Goal: Register for event/course

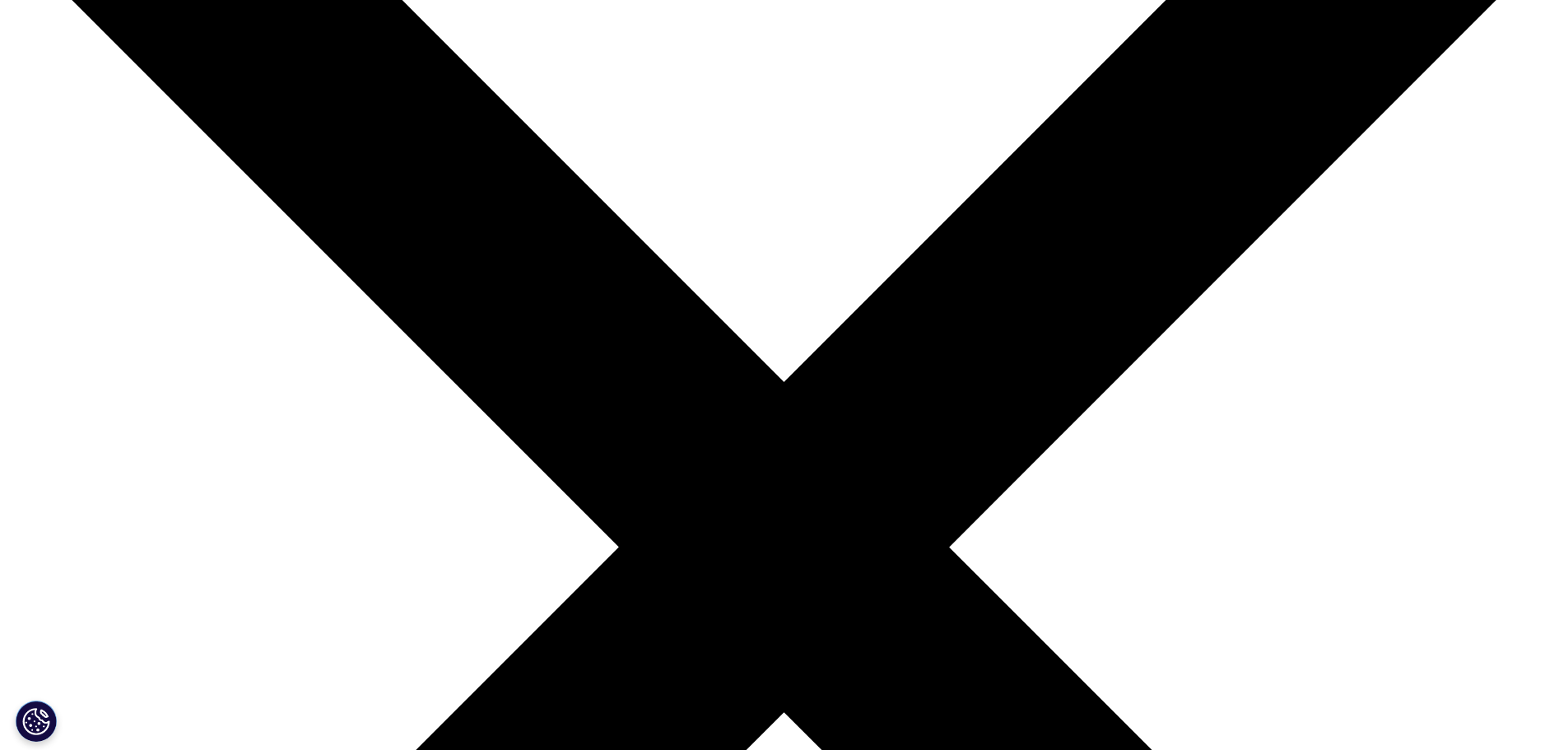
scroll to position [247, 0]
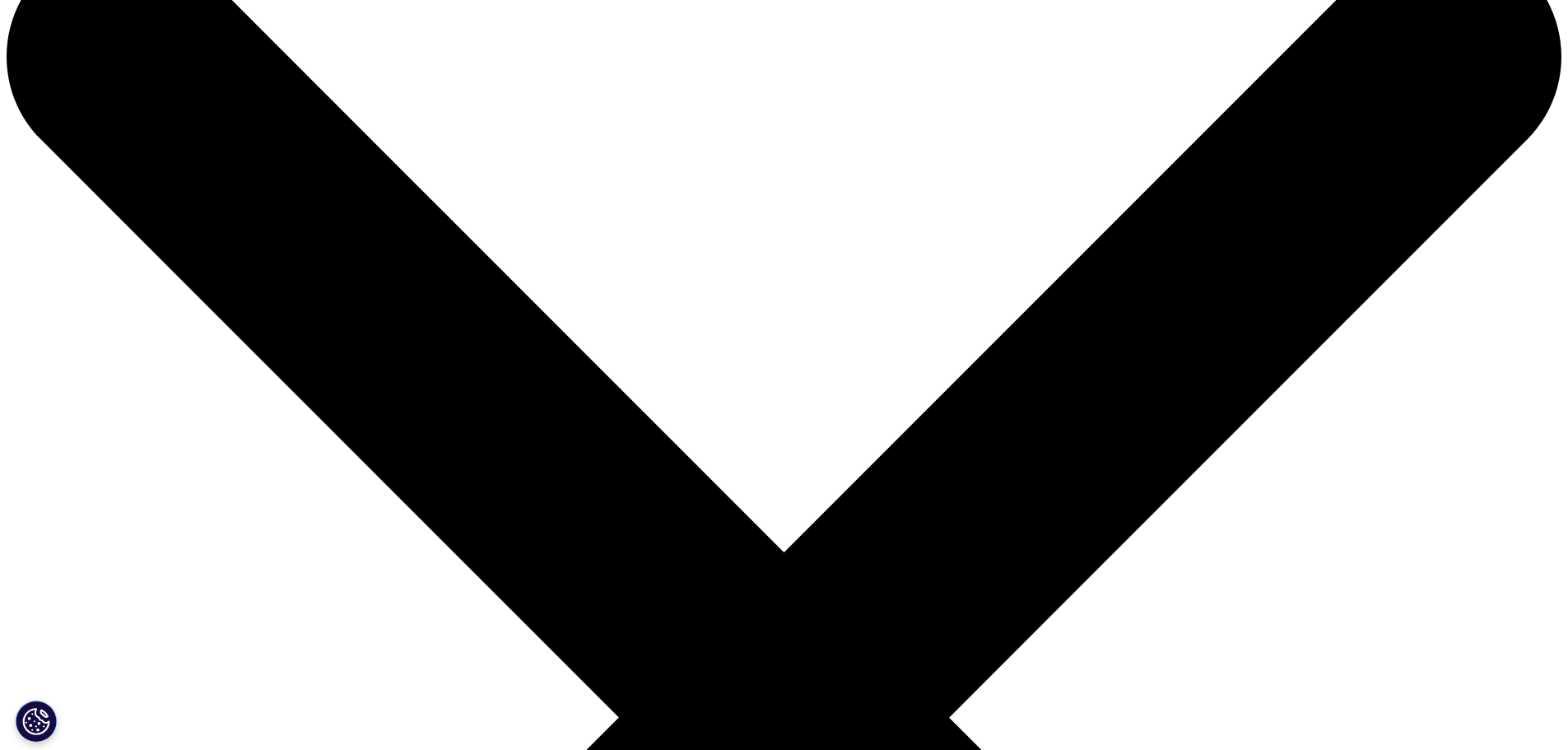
scroll to position [82, 0]
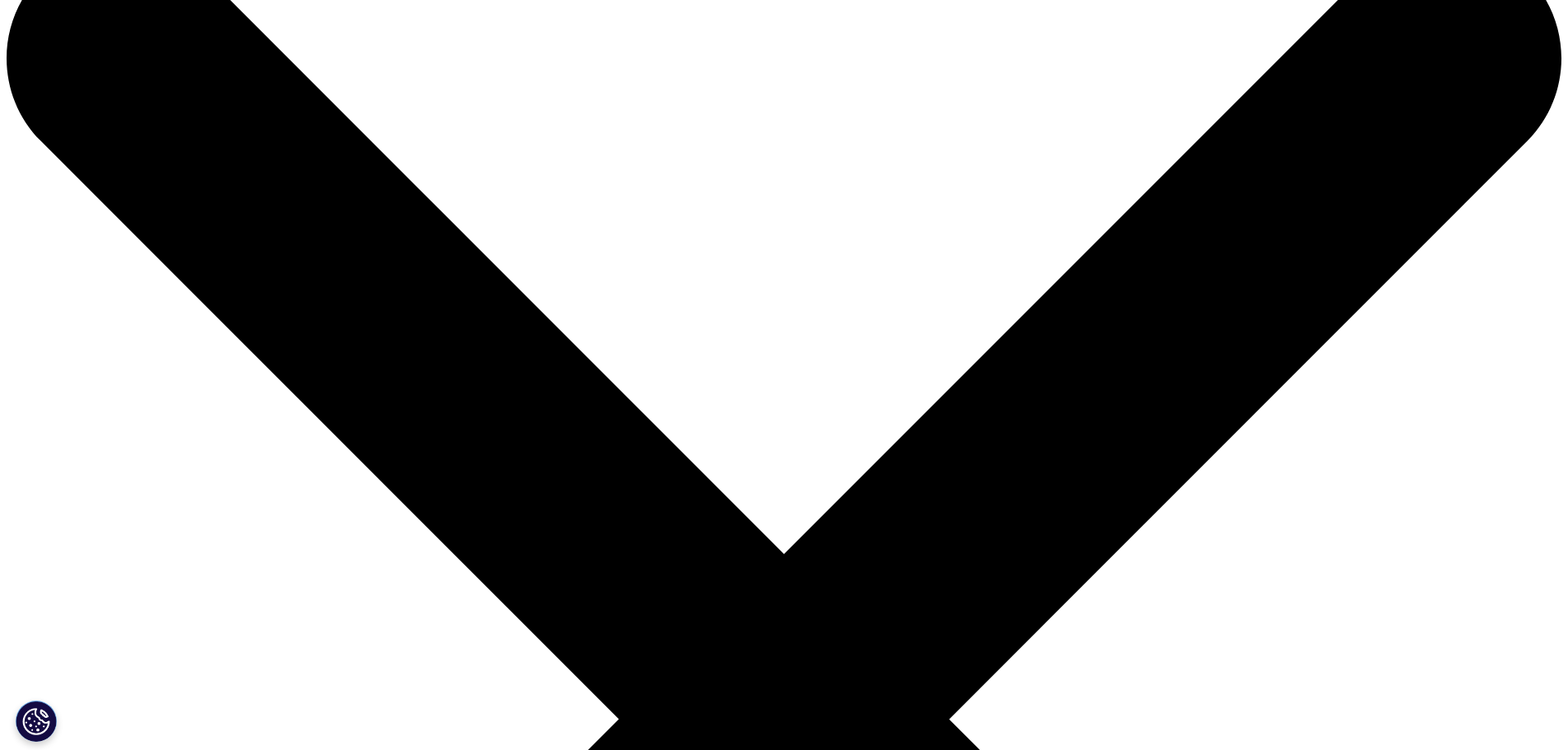
drag, startPoint x: 665, startPoint y: 211, endPoint x: 308, endPoint y: 137, distance: 364.6
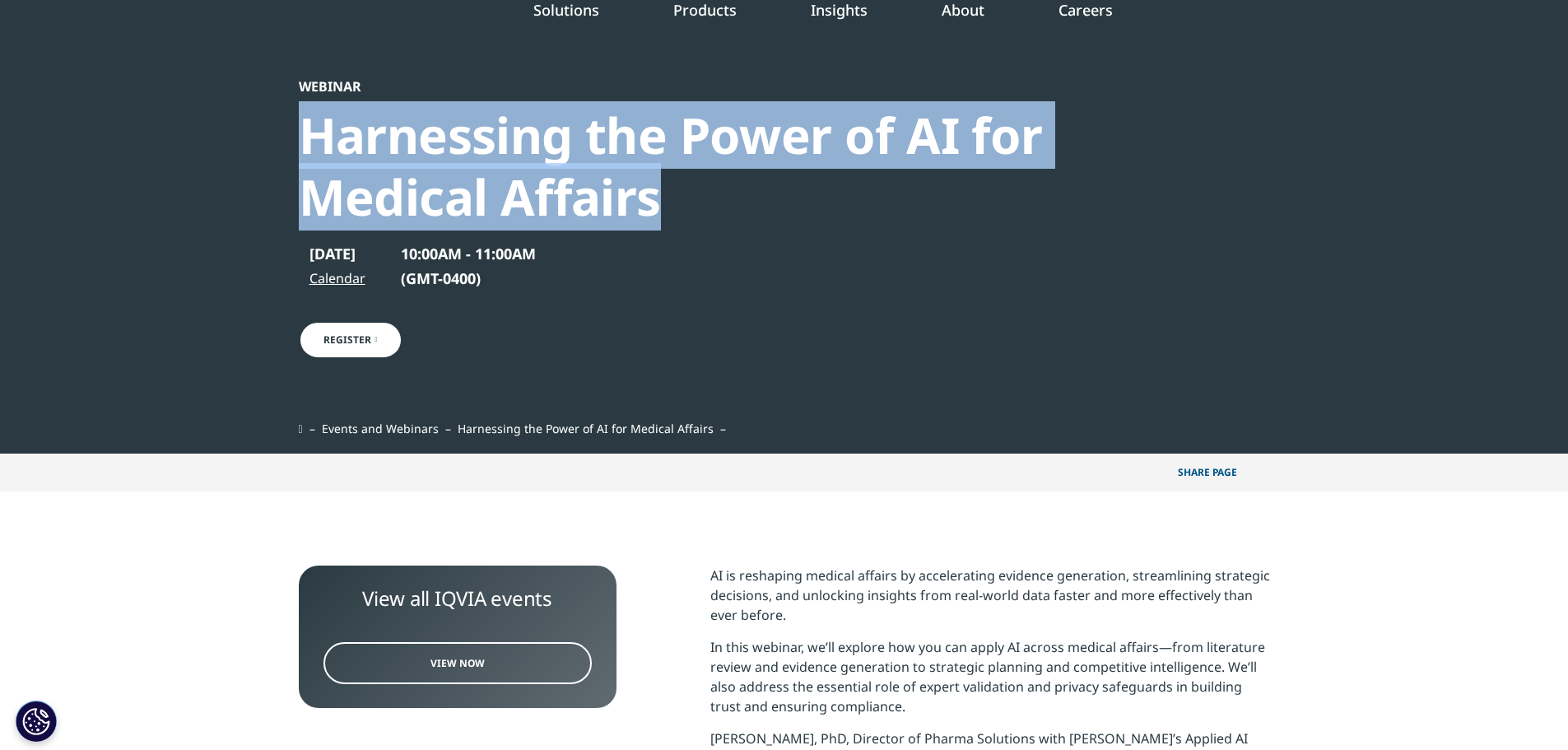
click at [308, 137] on div "Harnessing the Power of AI for Medical Affairs" at bounding box center [740, 165] width 882 height 123
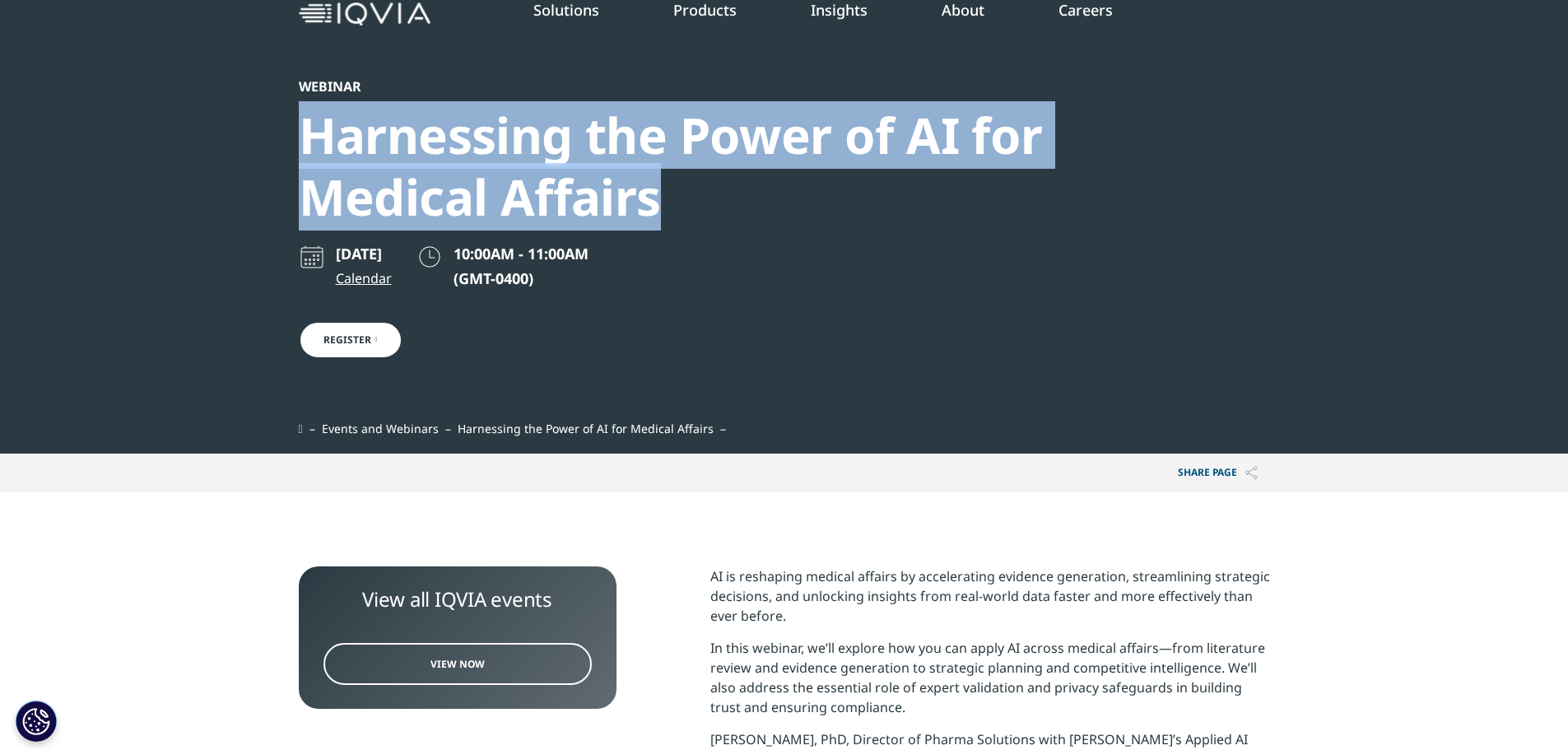
drag, startPoint x: 309, startPoint y: 139, endPoint x: 319, endPoint y: 146, distance: 12.2
copy div "Harnessing the Power of AI for Medical Affairs"
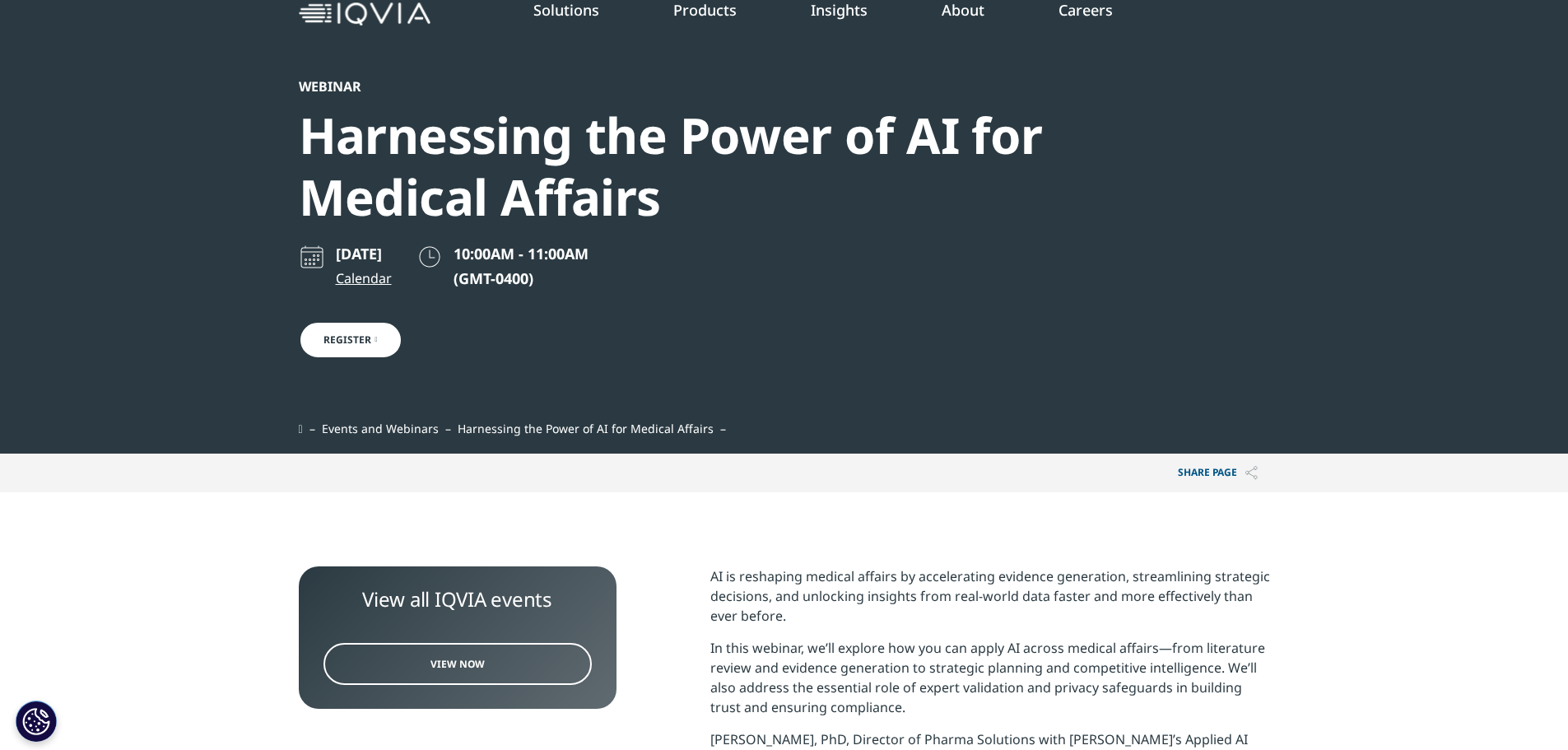
click at [968, 247] on div "September 16, 2025 Calendar 10:00AM - 11:00AM (GMT-0400) Register" at bounding box center [740, 332] width 882 height 177
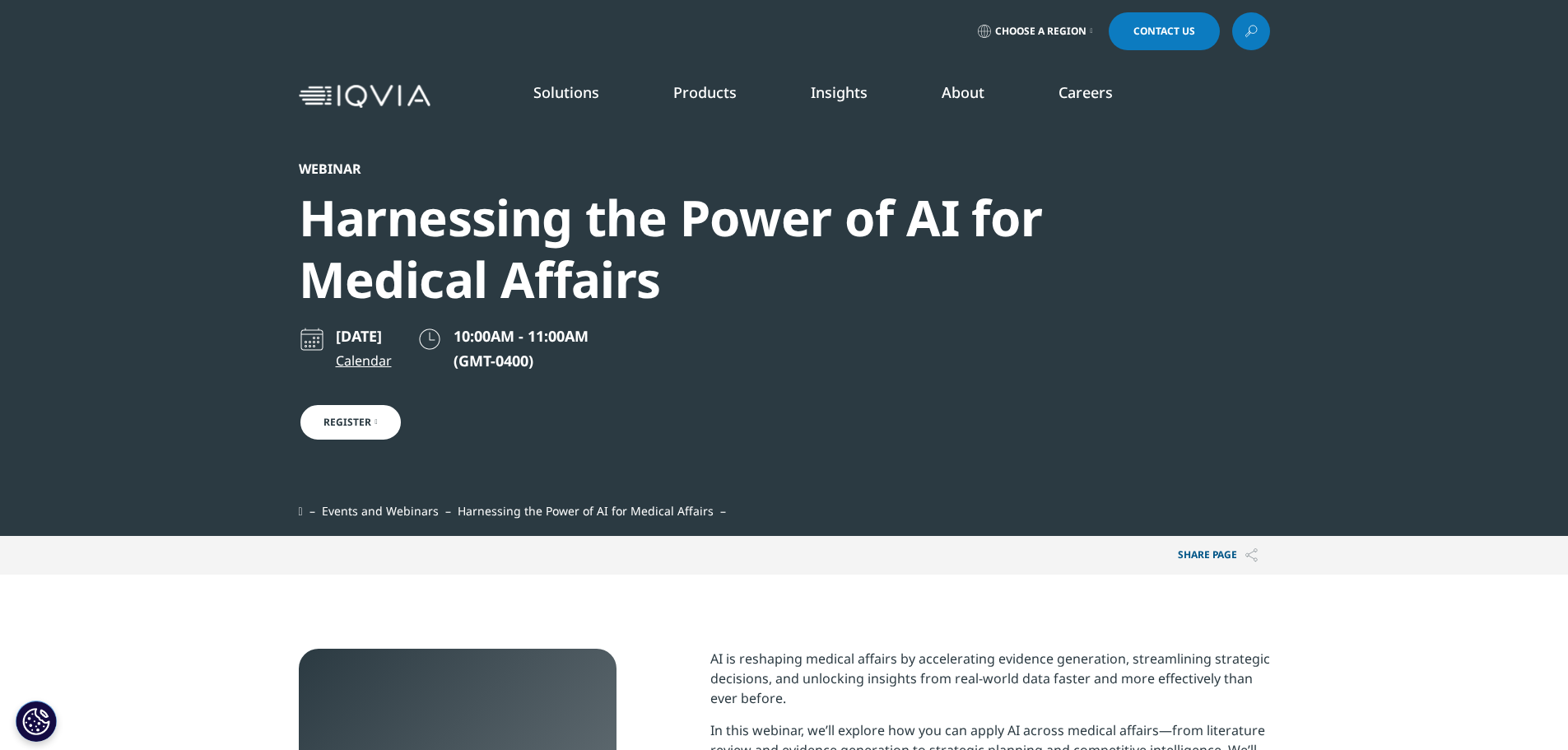
click at [480, 224] on link "Our Story" at bounding box center [631, 221] width 374 height 18
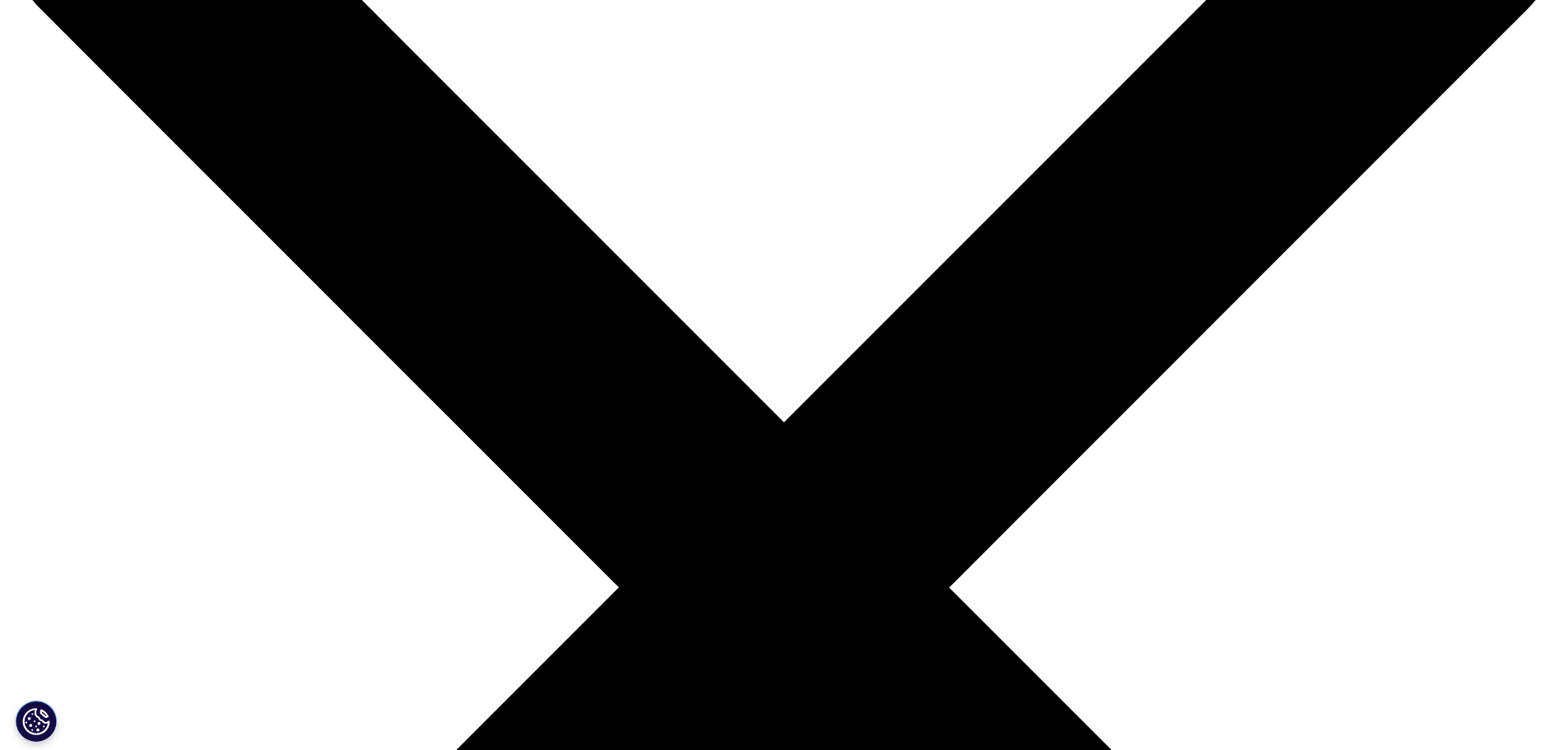
scroll to position [247, 0]
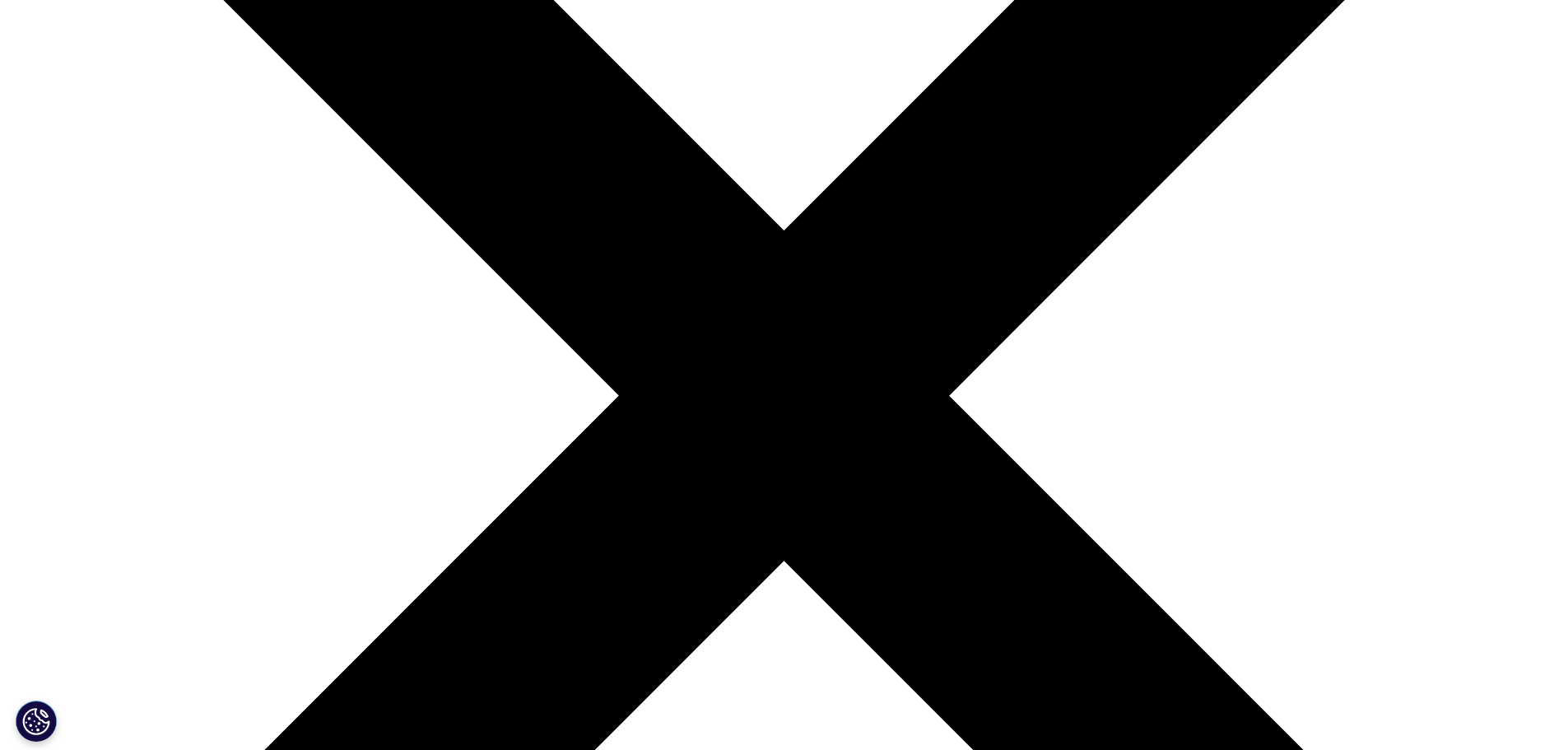
scroll to position [659, 0]
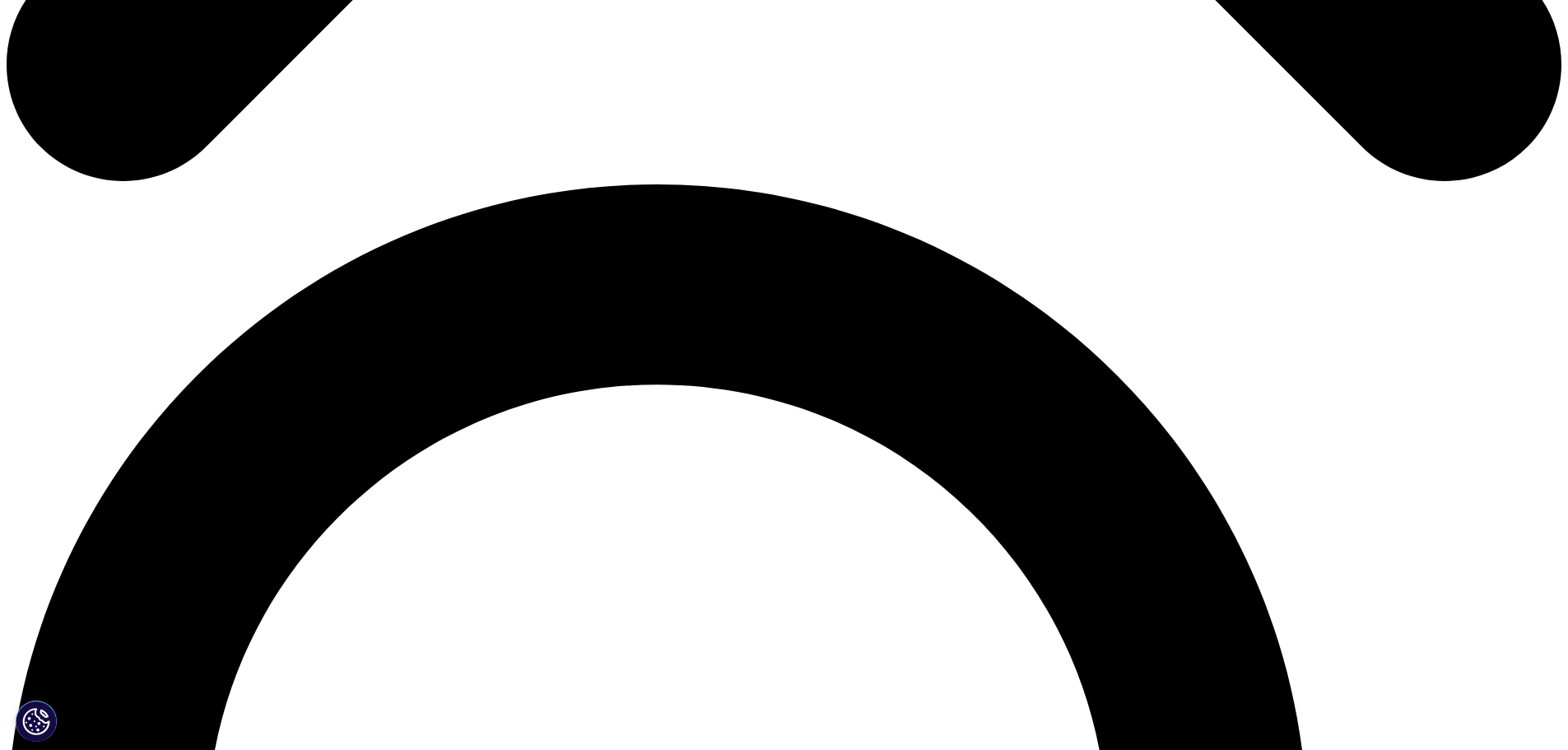
scroll to position [1400, 0]
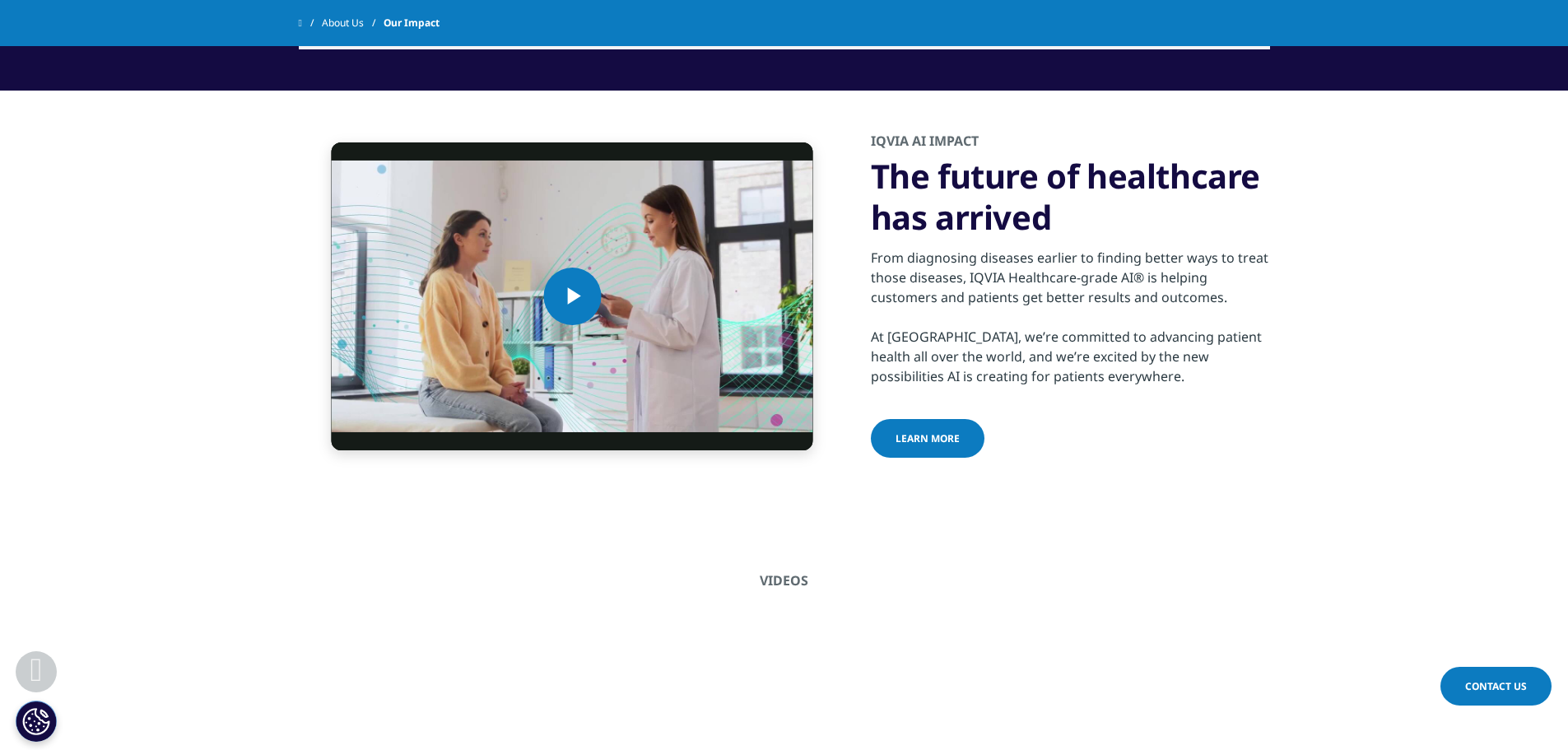
click at [942, 445] on span "Learn more" at bounding box center [927, 439] width 64 height 14
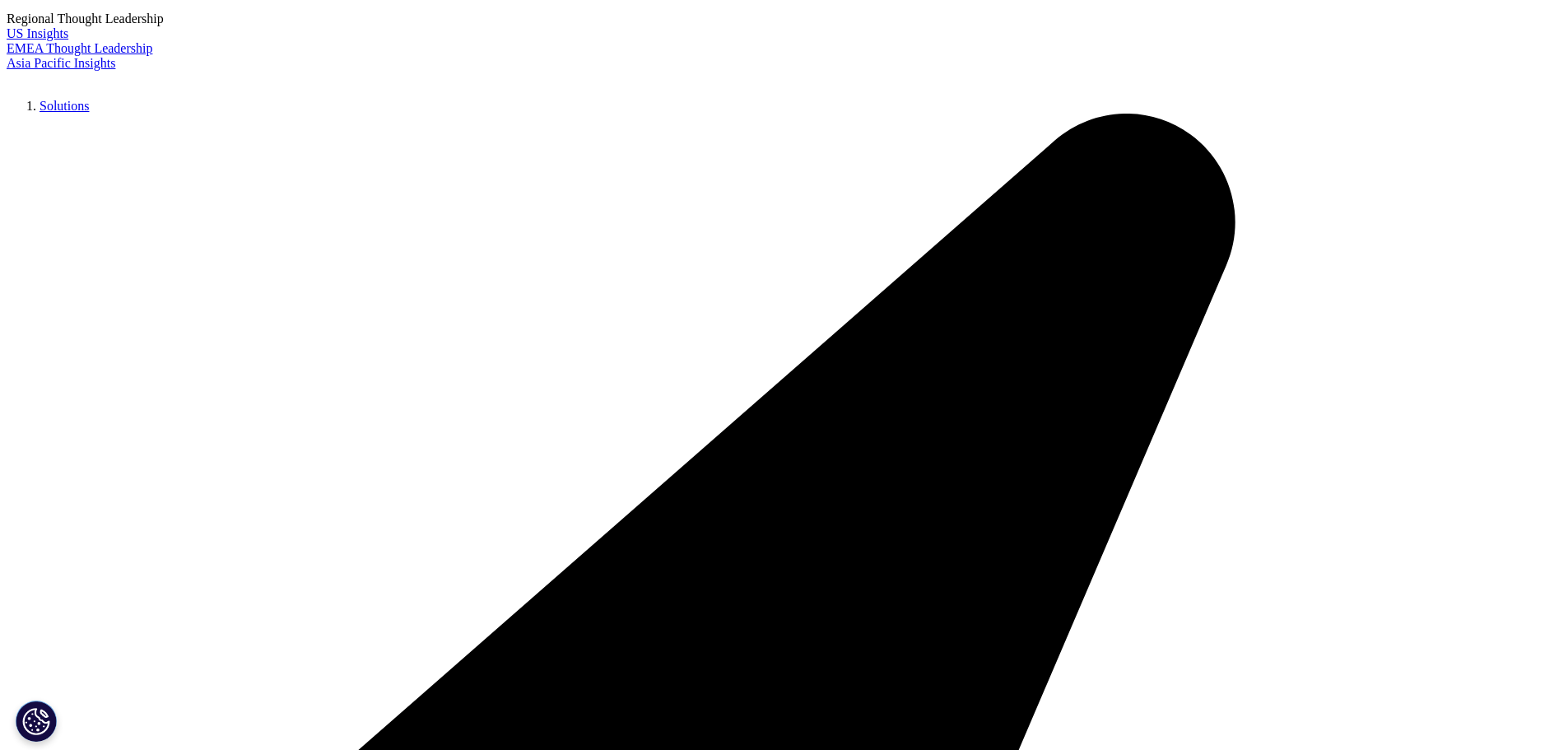
scroll to position [5106, 0]
